Goal: Transaction & Acquisition: Purchase product/service

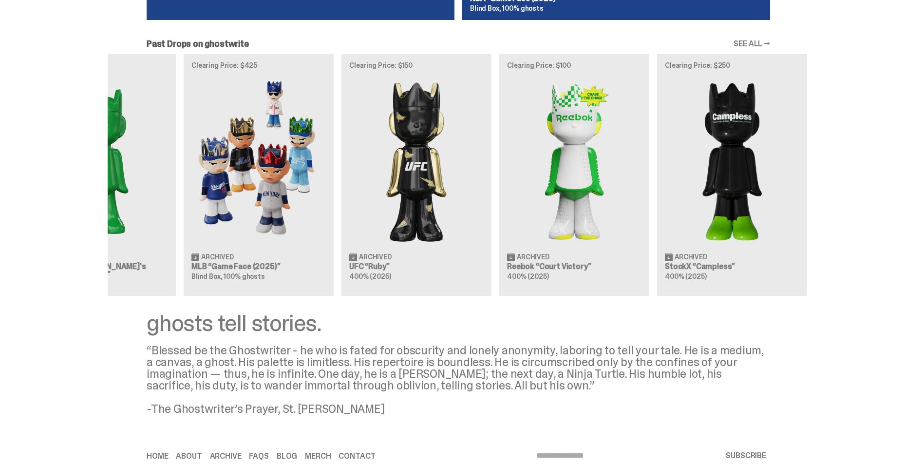
scroll to position [0, 316]
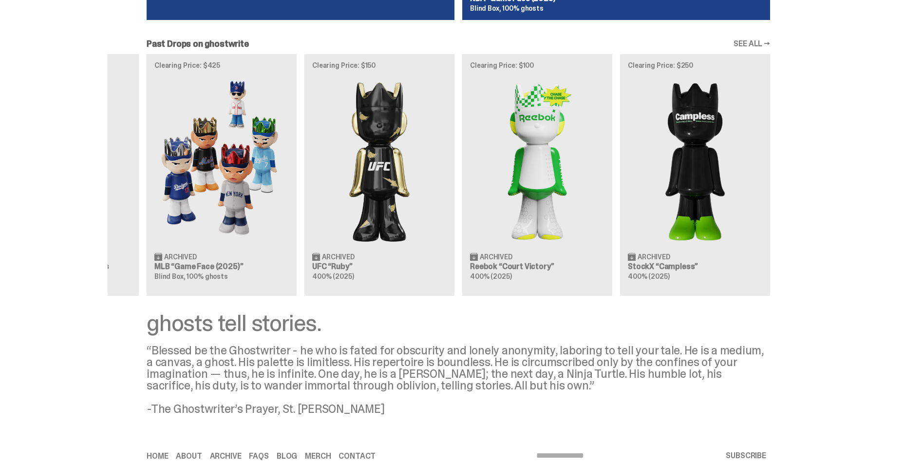
click at [277, 196] on div "Clearing Price: $356 Archived ghostwrite “Two” 400% (2025) Clearing Price: $151…" at bounding box center [458, 175] width 701 height 242
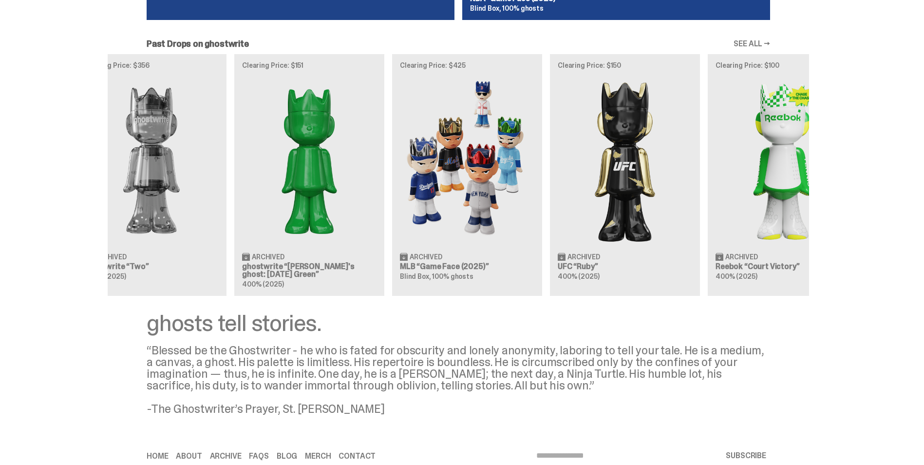
scroll to position [0, 0]
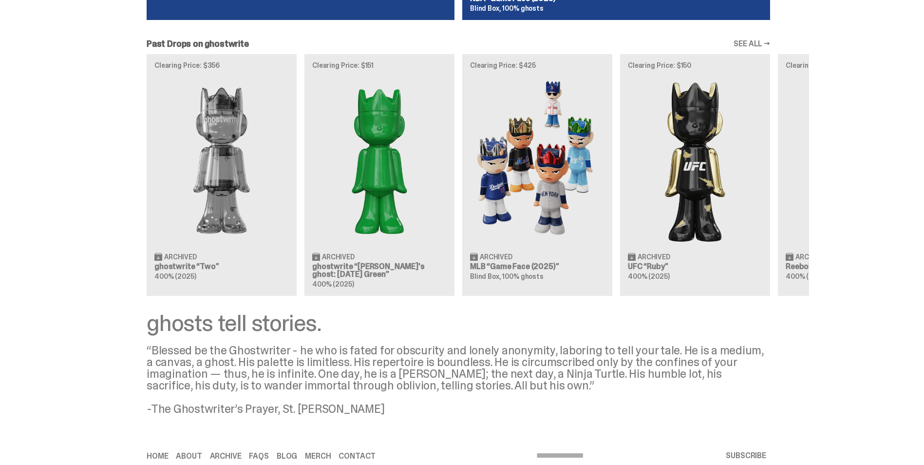
click at [584, 178] on div "Clearing Price: $356 Archived ghostwrite “Two” 400% (2025) Clearing Price: $151…" at bounding box center [458, 175] width 701 height 242
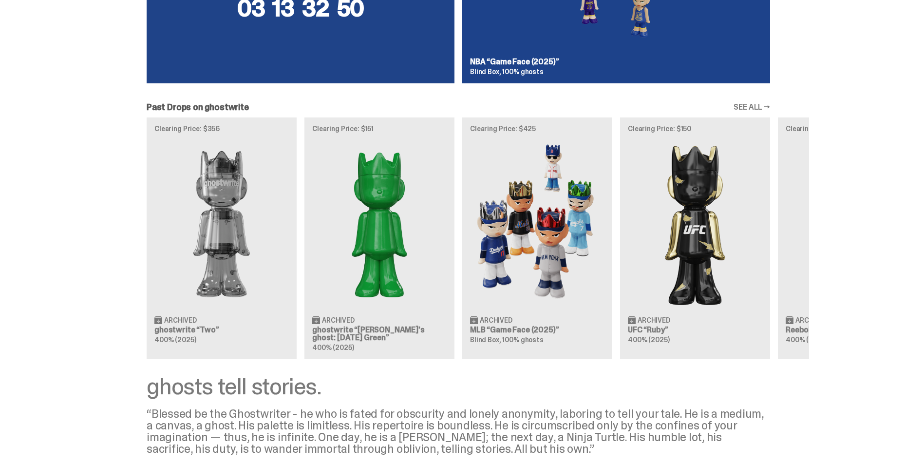
scroll to position [911, 0]
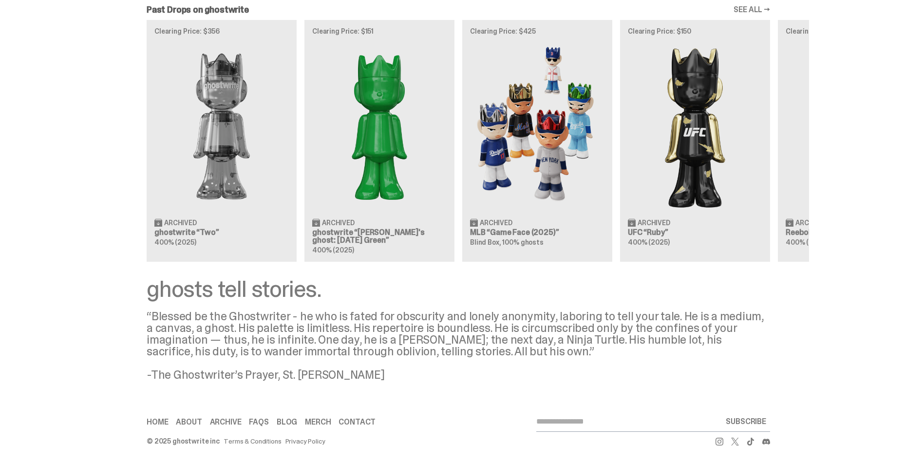
click at [323, 422] on link "Merch" at bounding box center [318, 422] width 26 height 8
click at [238, 421] on link "Archive" at bounding box center [226, 422] width 32 height 8
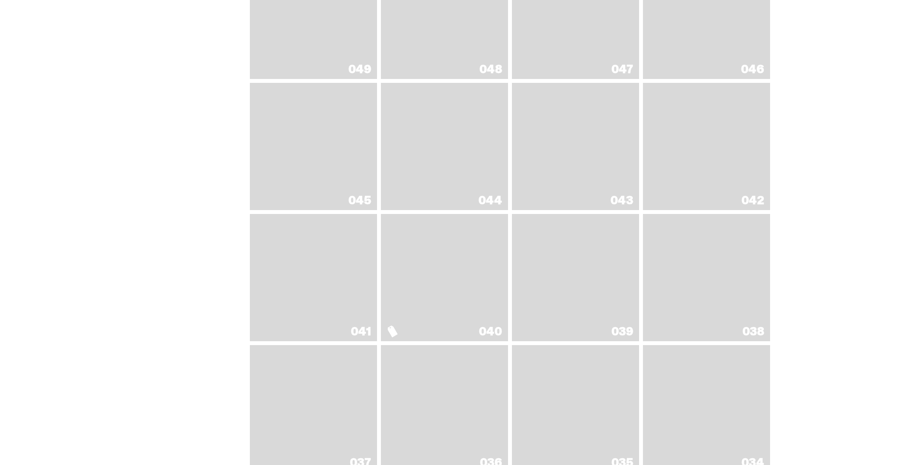
scroll to position [633, 0]
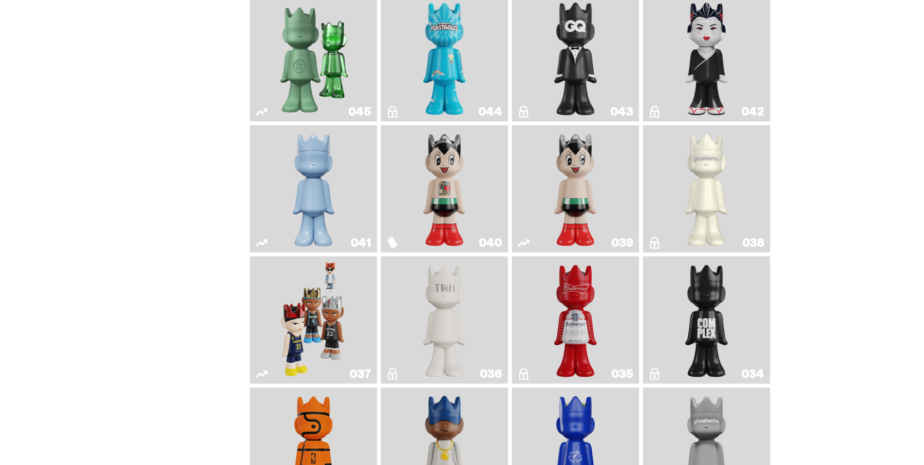
click at [443, 192] on img "Astro Boy (Heart)" at bounding box center [445, 188] width 52 height 119
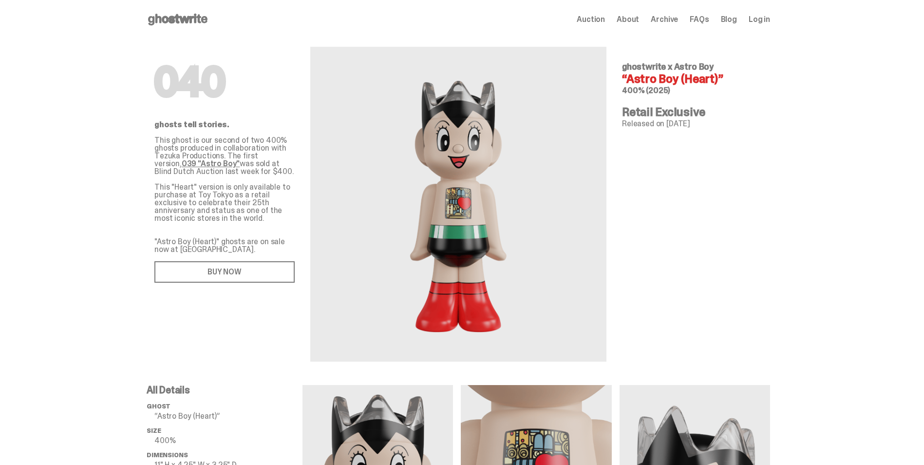
scroll to position [633, 0]
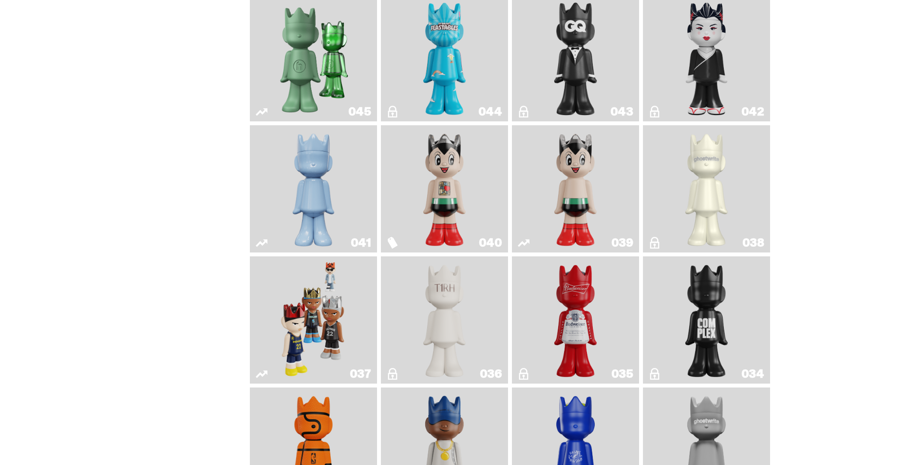
click at [584, 220] on img "Astro Boy" at bounding box center [576, 188] width 52 height 119
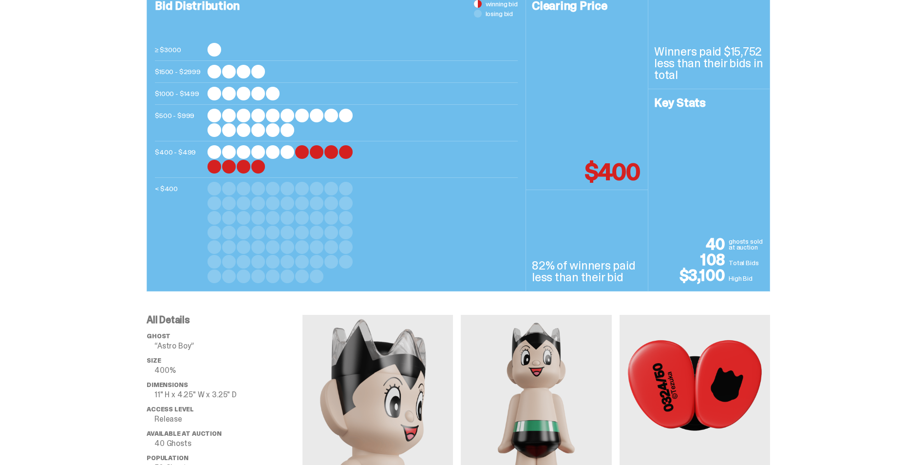
scroll to position [49, 0]
